Goal: Information Seeking & Learning: Learn about a topic

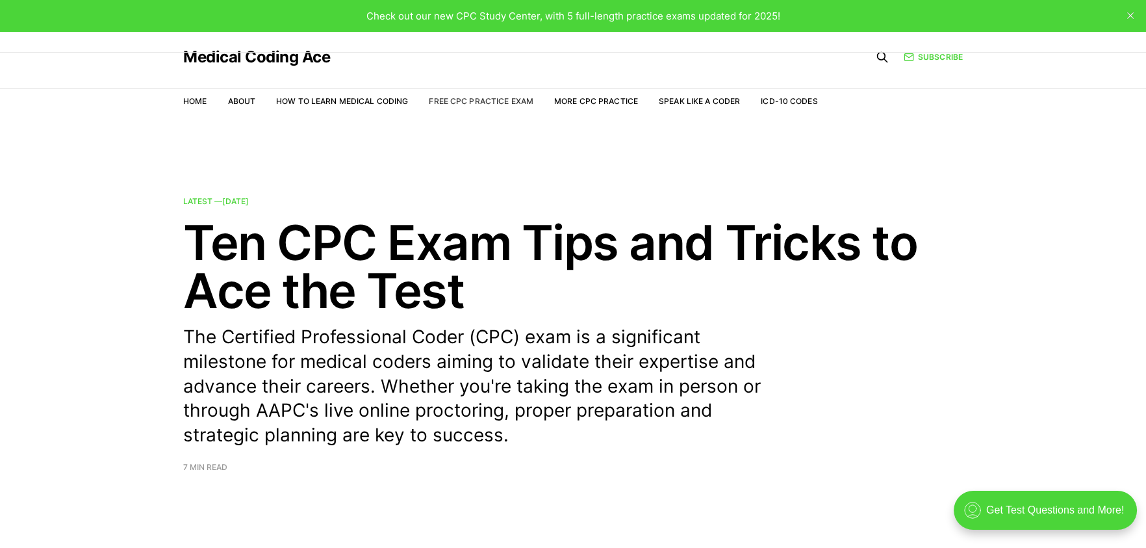
click at [483, 96] on link "Free CPC Practice Exam" at bounding box center [481, 101] width 105 height 10
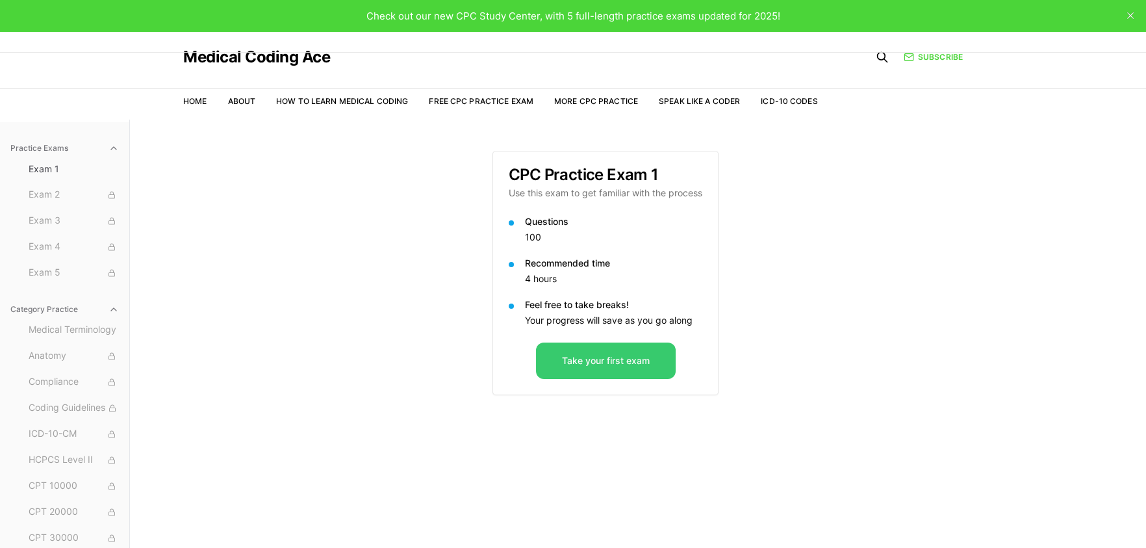
click at [604, 366] on button "Take your first exam" at bounding box center [606, 360] width 140 height 36
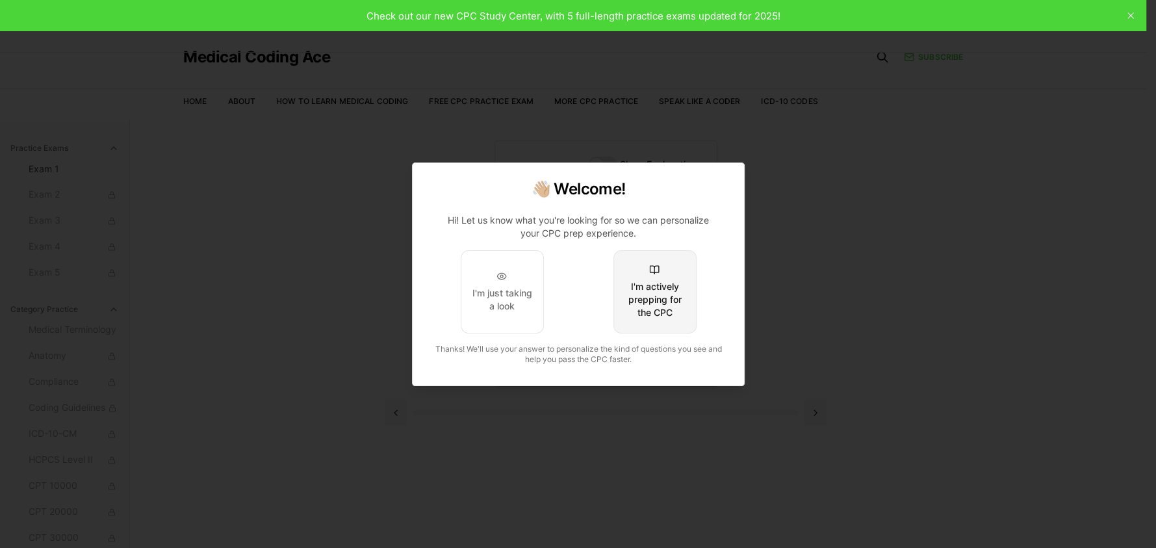
click at [666, 292] on div "I'm actively prepping for the CPC" at bounding box center [654, 299] width 61 height 39
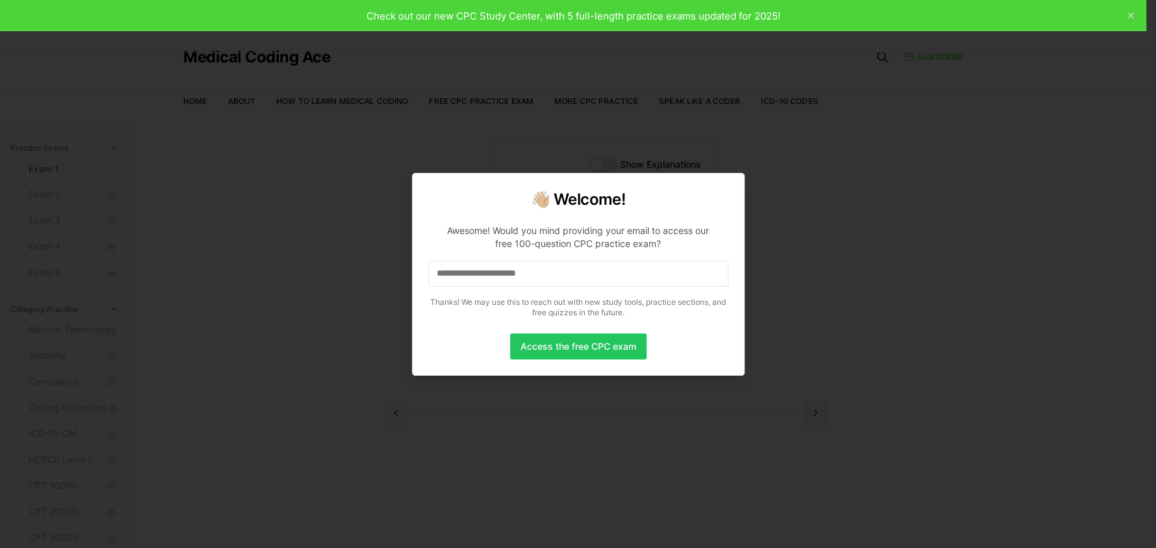
click at [569, 14] on div at bounding box center [578, 274] width 1156 height 548
click at [1129, 15] on div at bounding box center [578, 274] width 1156 height 548
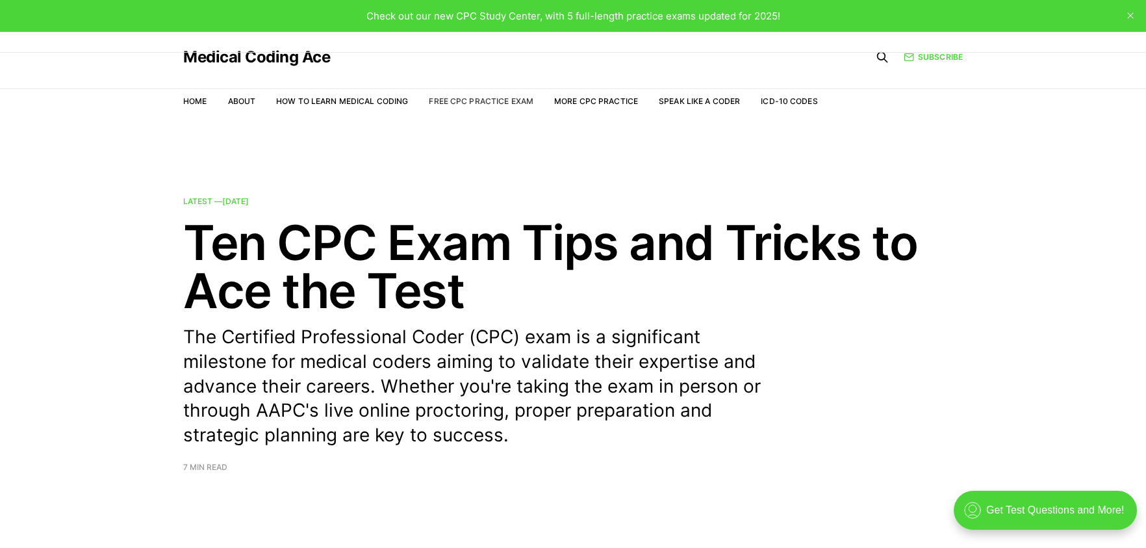
click at [471, 96] on link "Free CPC Practice Exam" at bounding box center [481, 101] width 105 height 10
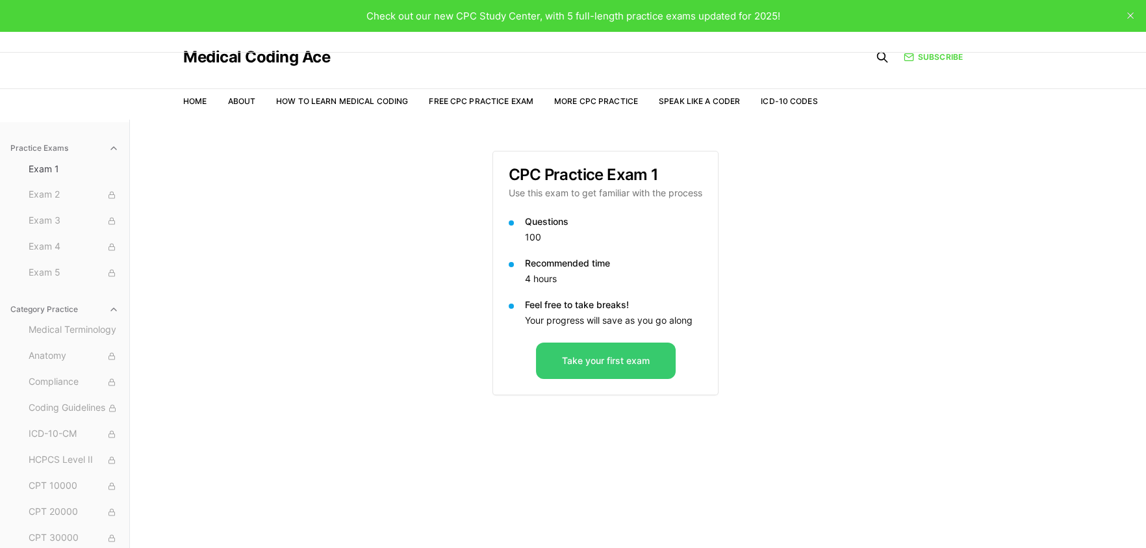
click at [574, 359] on button "Take your first exam" at bounding box center [606, 360] width 140 height 36
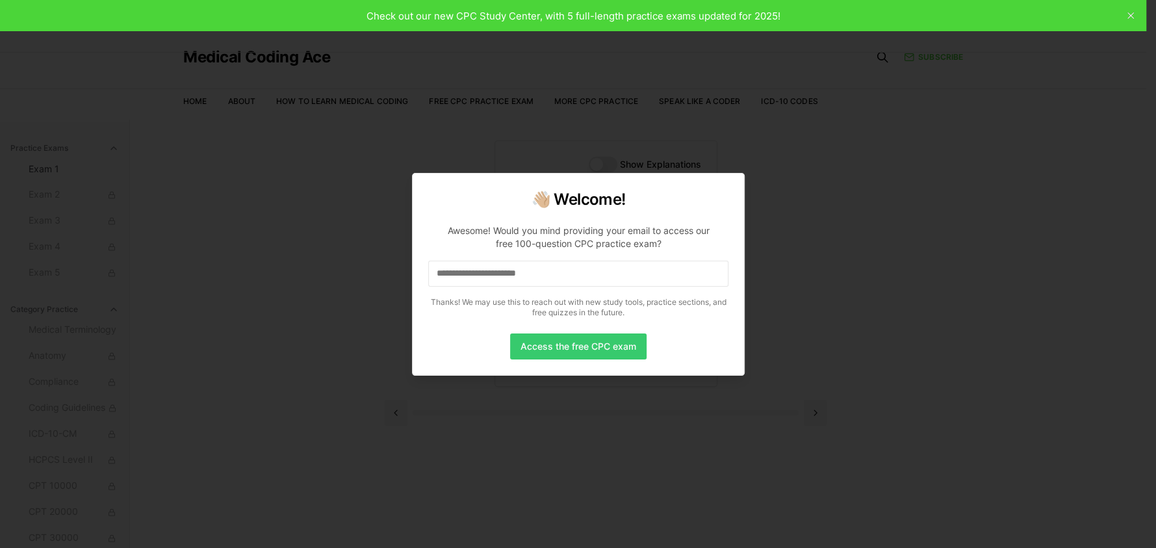
click at [567, 347] on button "Access the free CPC exam" at bounding box center [578, 346] width 136 height 26
